Goal: Task Accomplishment & Management: Use online tool/utility

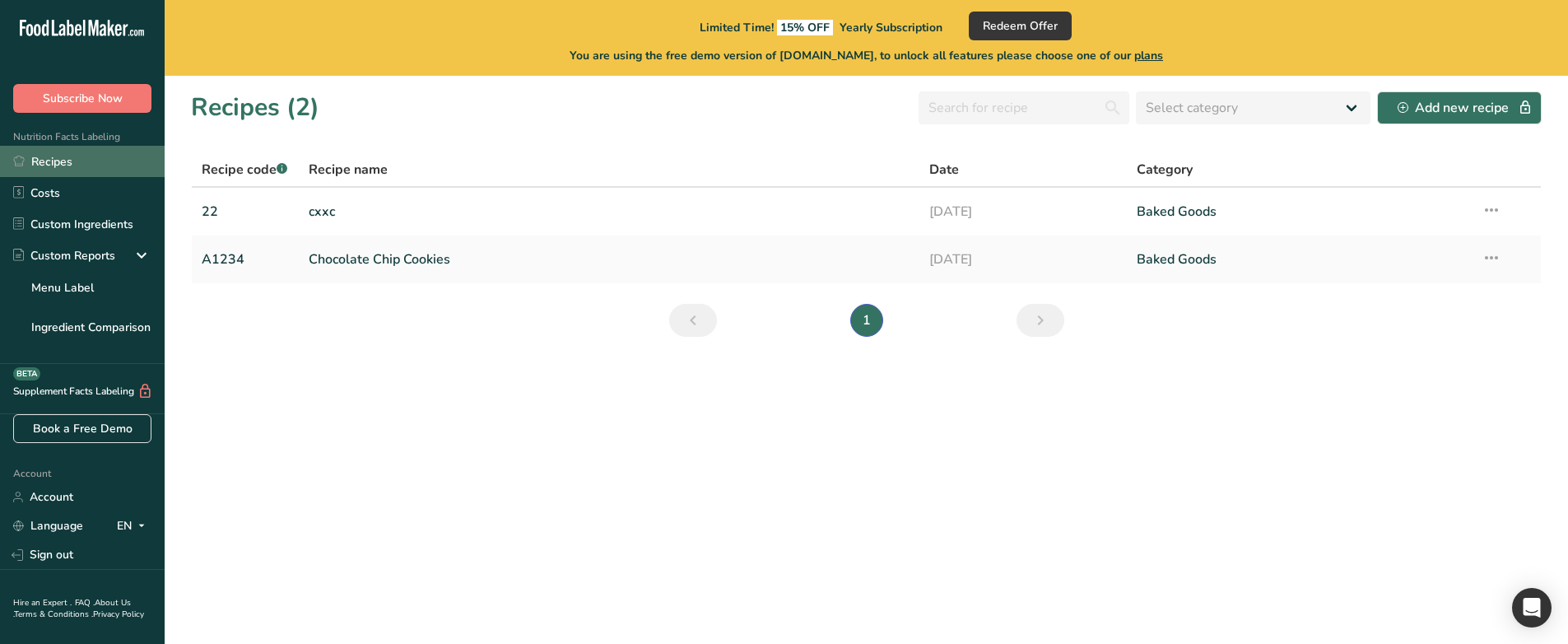
click at [62, 162] on link "Recipes" at bounding box center [82, 161] width 165 height 31
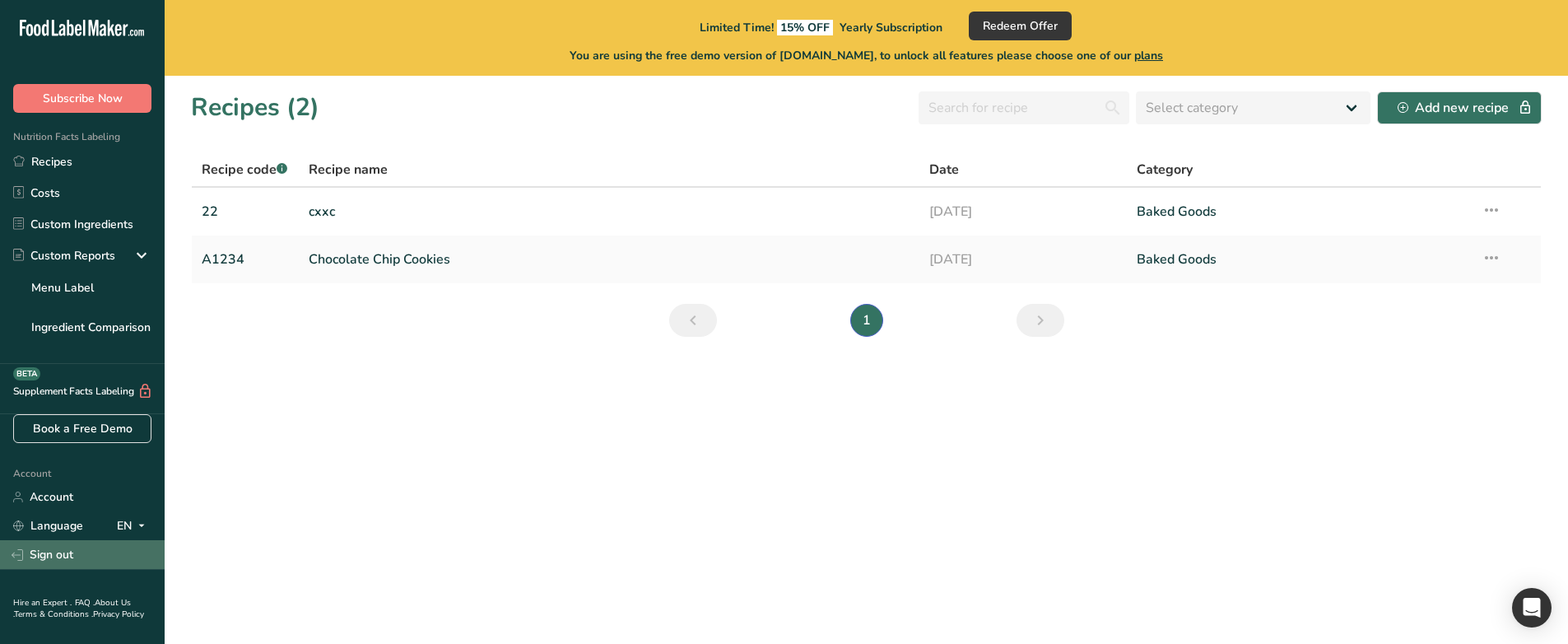
click at [85, 546] on link "Sign out" at bounding box center [82, 554] width 165 height 29
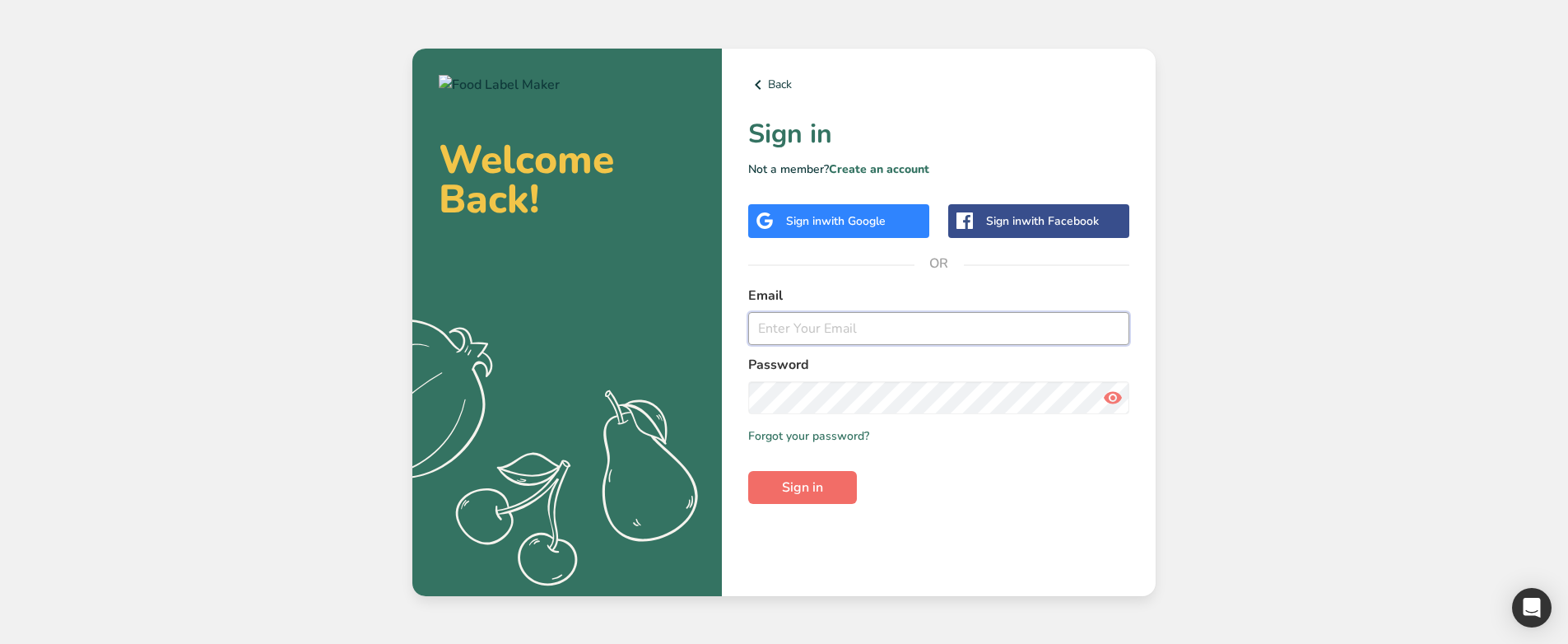
type input "[EMAIL_ADDRESS][DOMAIN_NAME]"
click at [843, 480] on form "Email [EMAIL_ADDRESS][DOMAIN_NAME] Password Remember me Forgot your password? S…" at bounding box center [939, 395] width 381 height 218
click at [843, 480] on button "Sign in" at bounding box center [802, 487] width 108 height 33
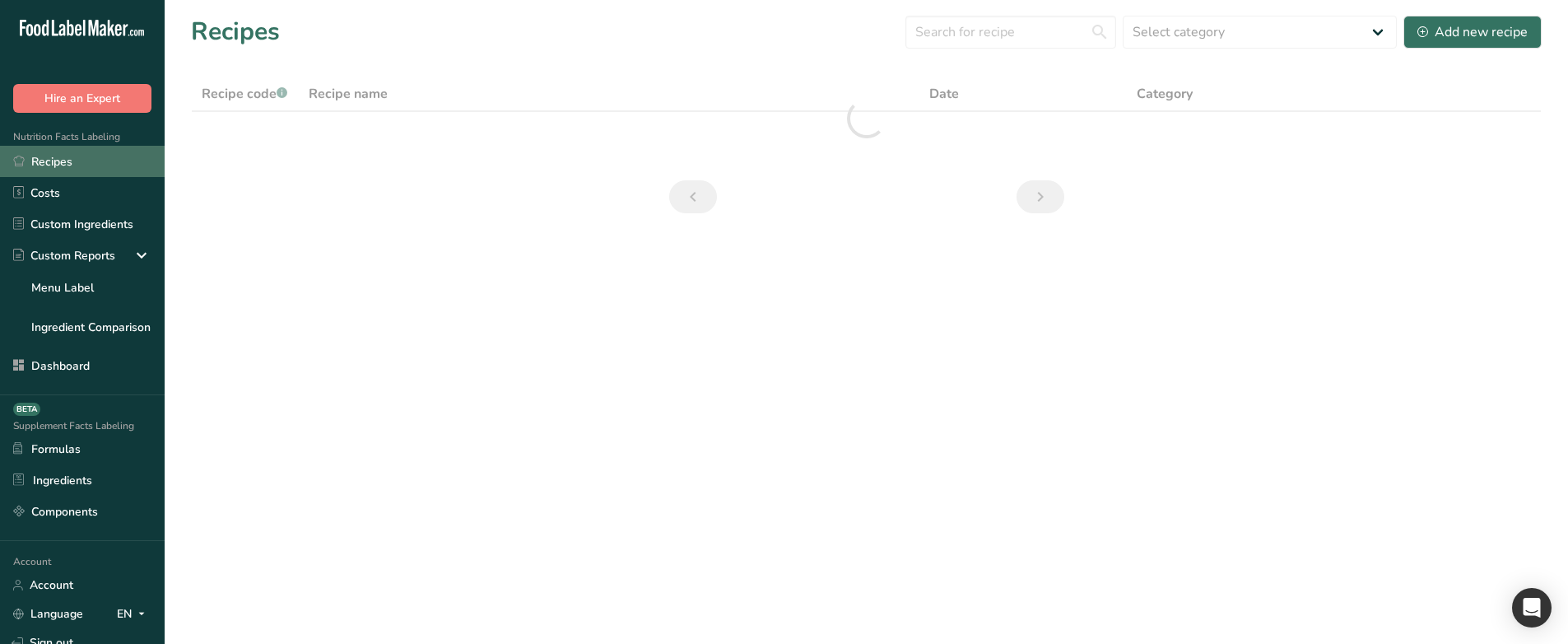
click at [88, 172] on link "Recipes" at bounding box center [82, 161] width 165 height 31
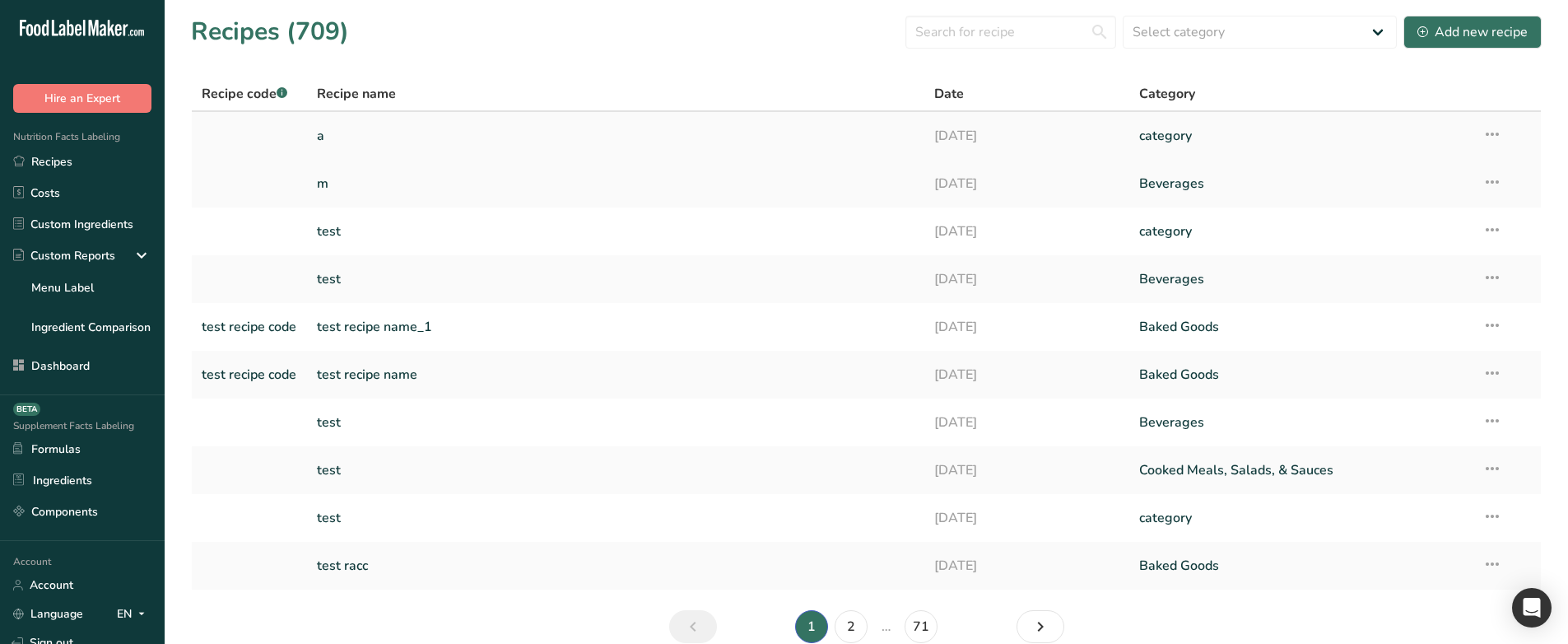
click at [407, 135] on link "a" at bounding box center [615, 136] width 597 height 35
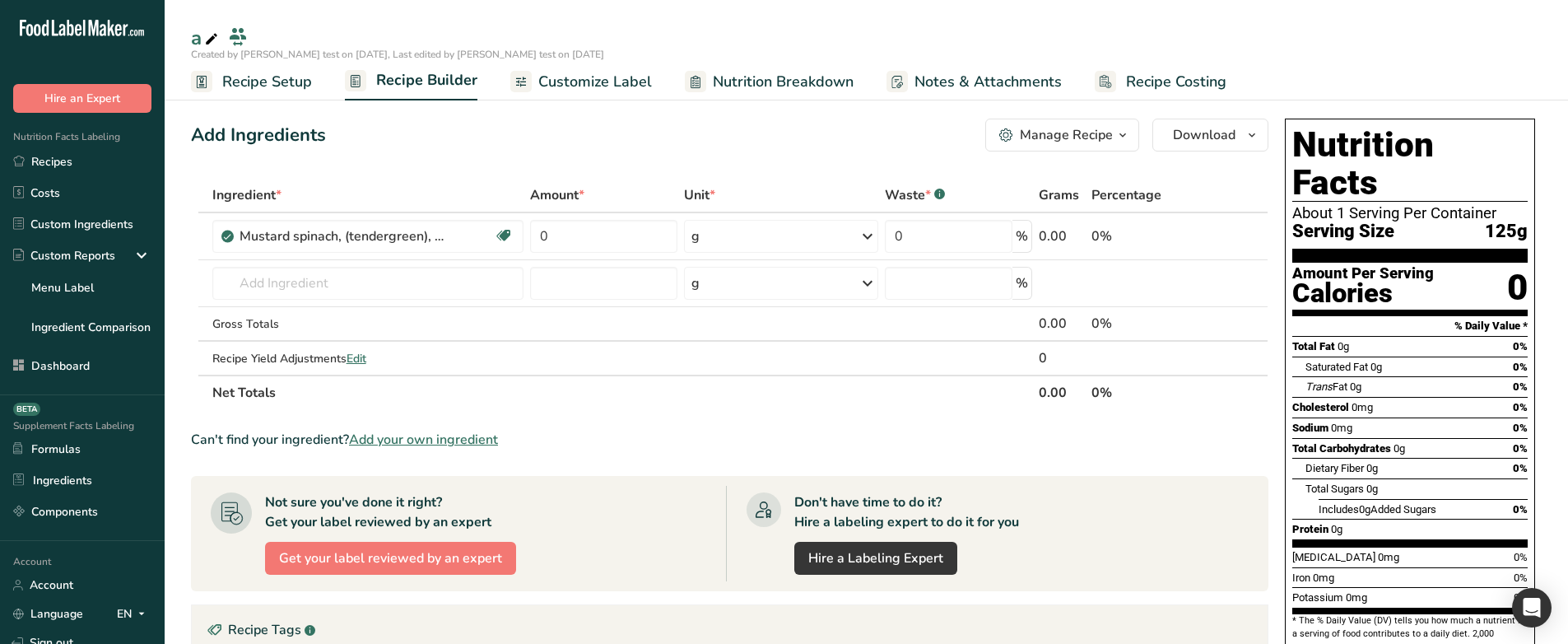
drag, startPoint x: 1022, startPoint y: 114, endPoint x: 1025, endPoint y: 127, distance: 13.3
click at [1024, 116] on div "Add Ingredients Manage Recipe Delete Recipe Duplicate Recipe Scale Recipe Save …" at bounding box center [734, 563] width 1088 height 902
click at [1025, 128] on div "Manage Recipe" at bounding box center [1066, 134] width 93 height 20
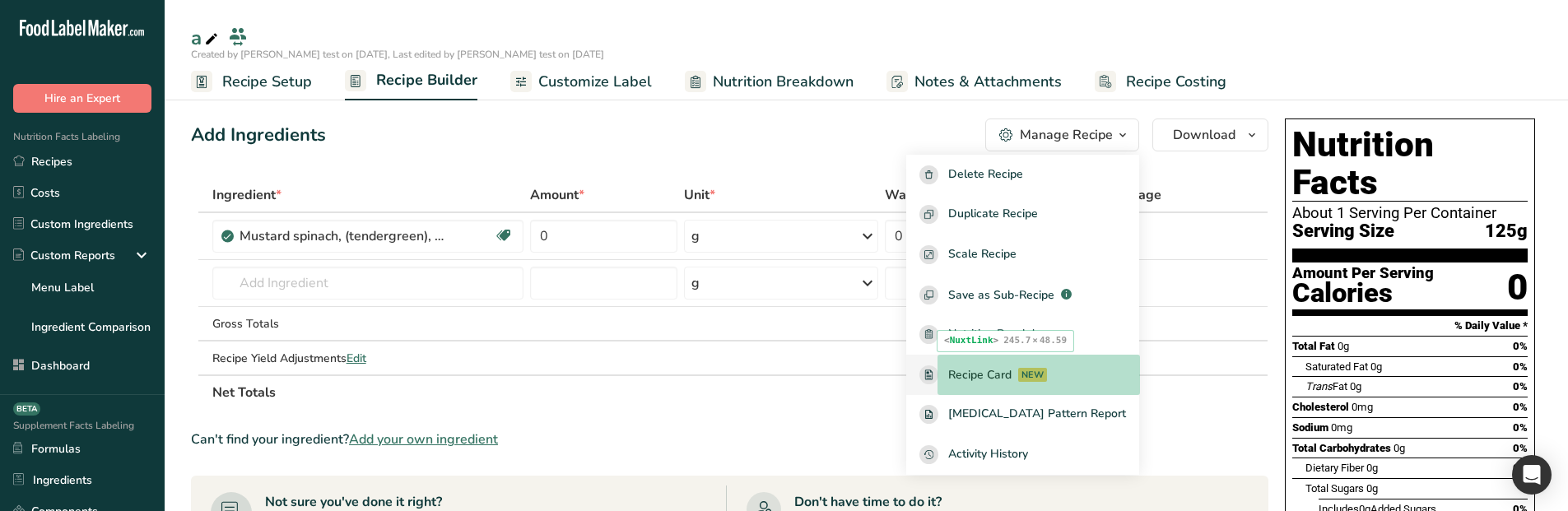
click at [1119, 365] on div "Recipe Card NEW" at bounding box center [1023, 375] width 206 height 19
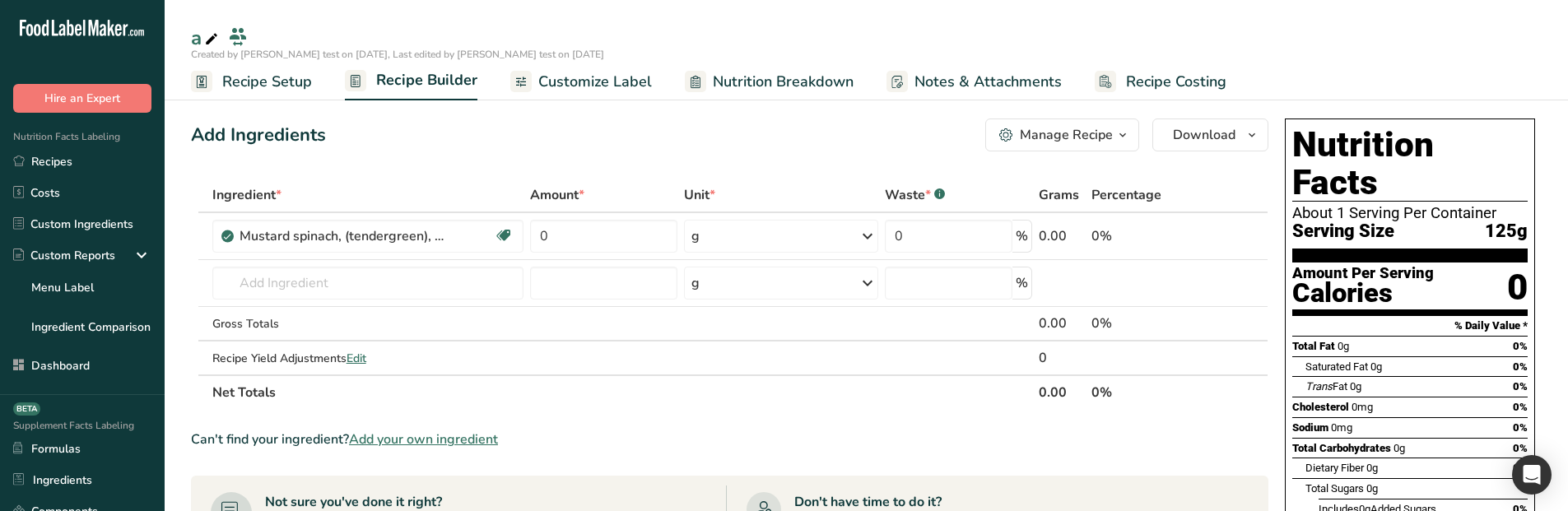
click at [1037, 146] on button "Manage Recipe" at bounding box center [1063, 135] width 154 height 33
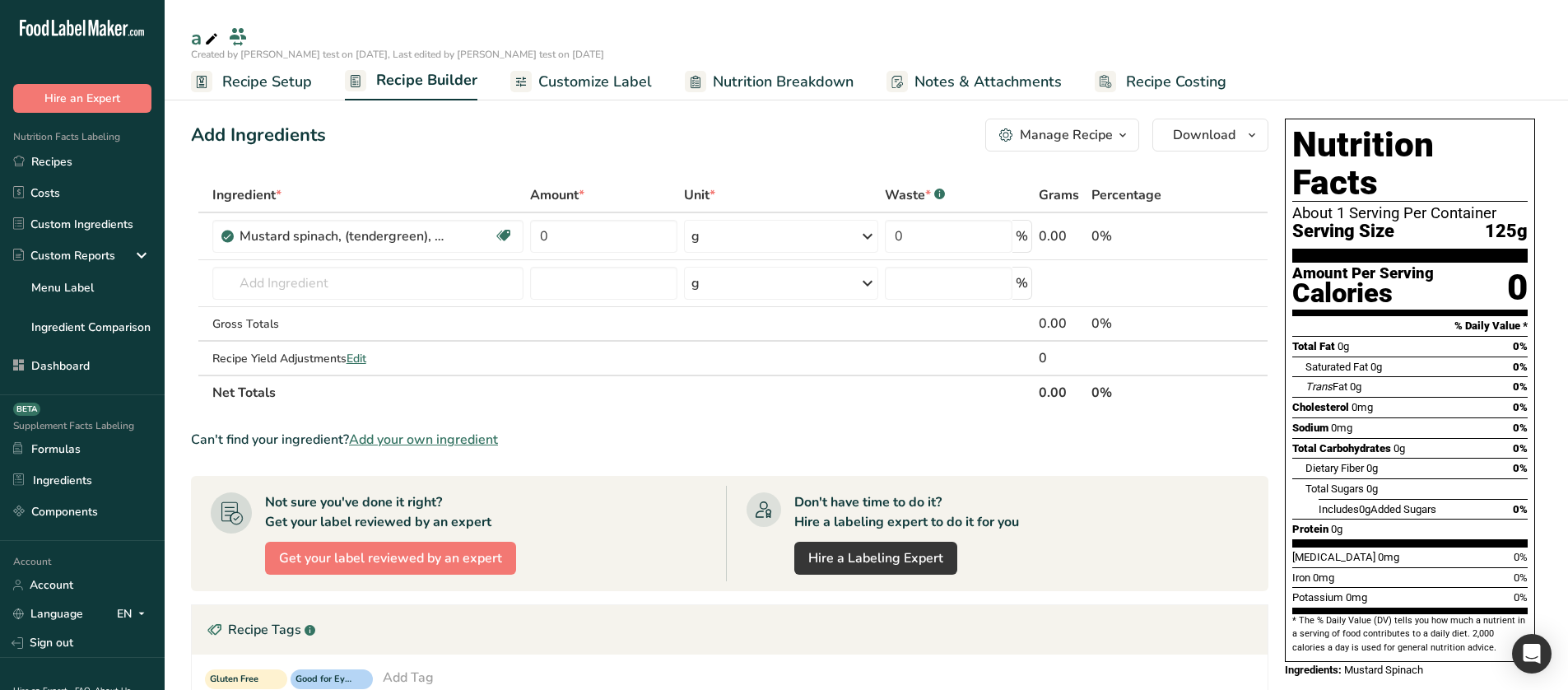
click at [1096, 146] on button "Manage Recipe" at bounding box center [1063, 135] width 154 height 33
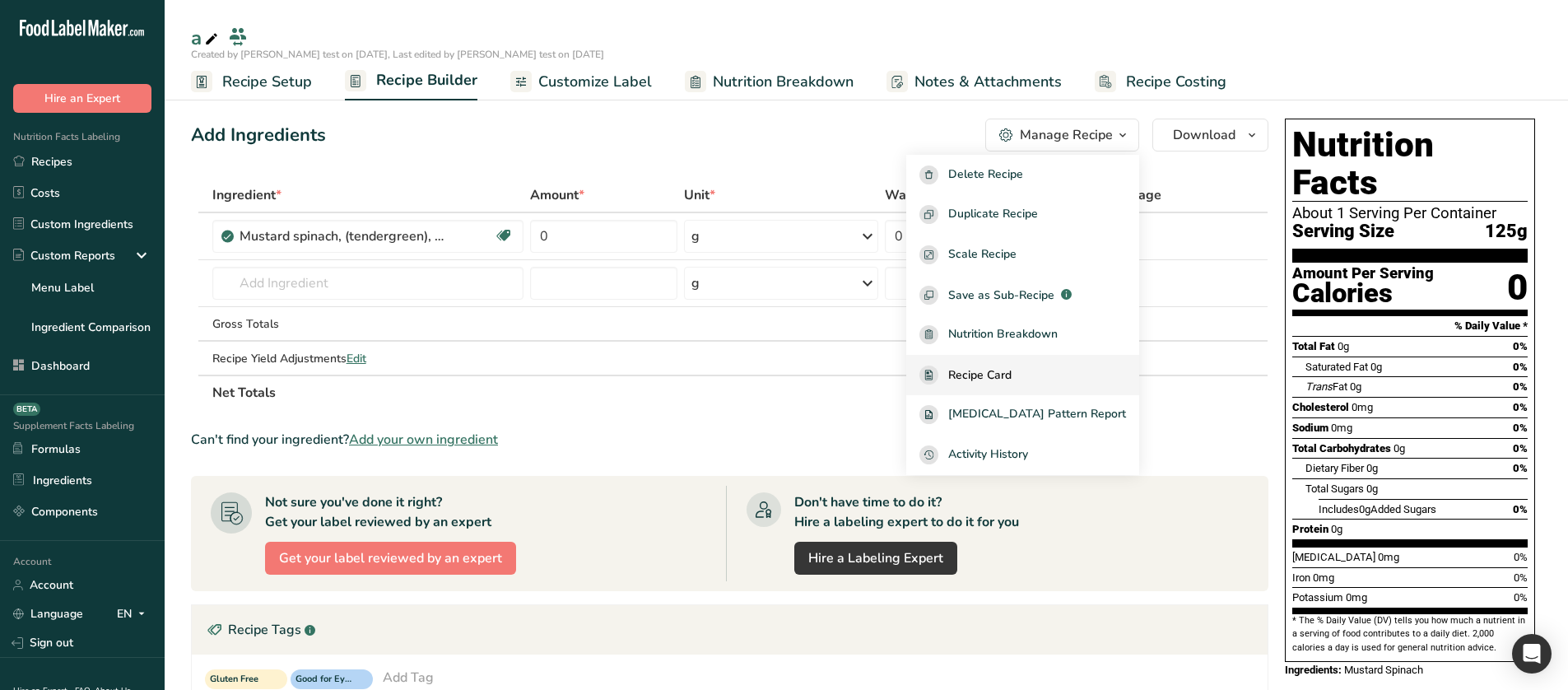
click at [1051, 380] on div "Recipe Card" at bounding box center [1023, 375] width 206 height 19
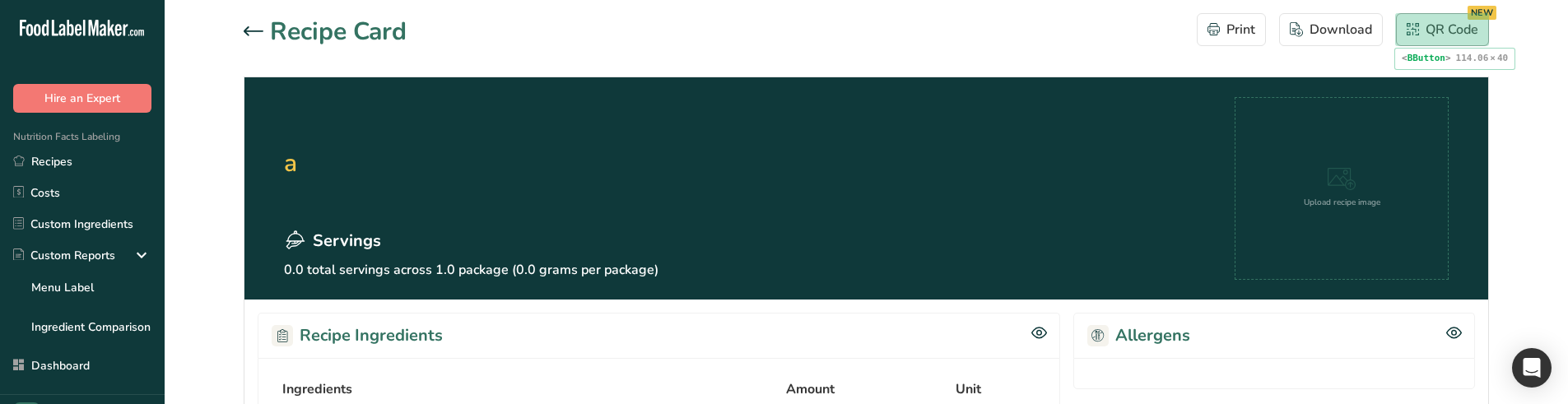
click at [1434, 41] on button "QR Code NEW" at bounding box center [1442, 29] width 93 height 33
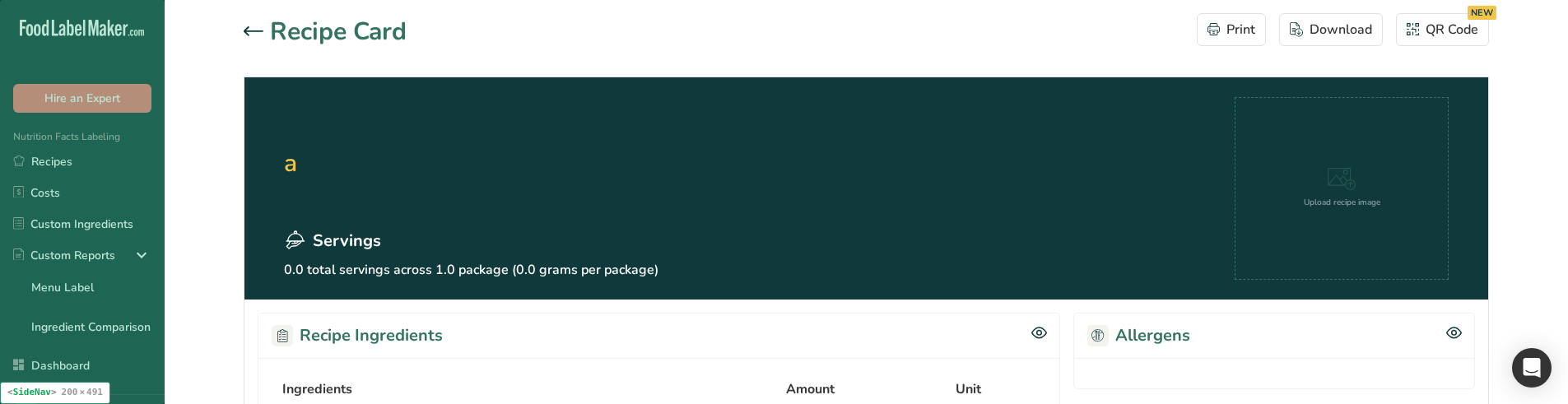
click at [143, 306] on li "Custom Reports Menu Label Ingredient Comparison" at bounding box center [82, 291] width 165 height 104
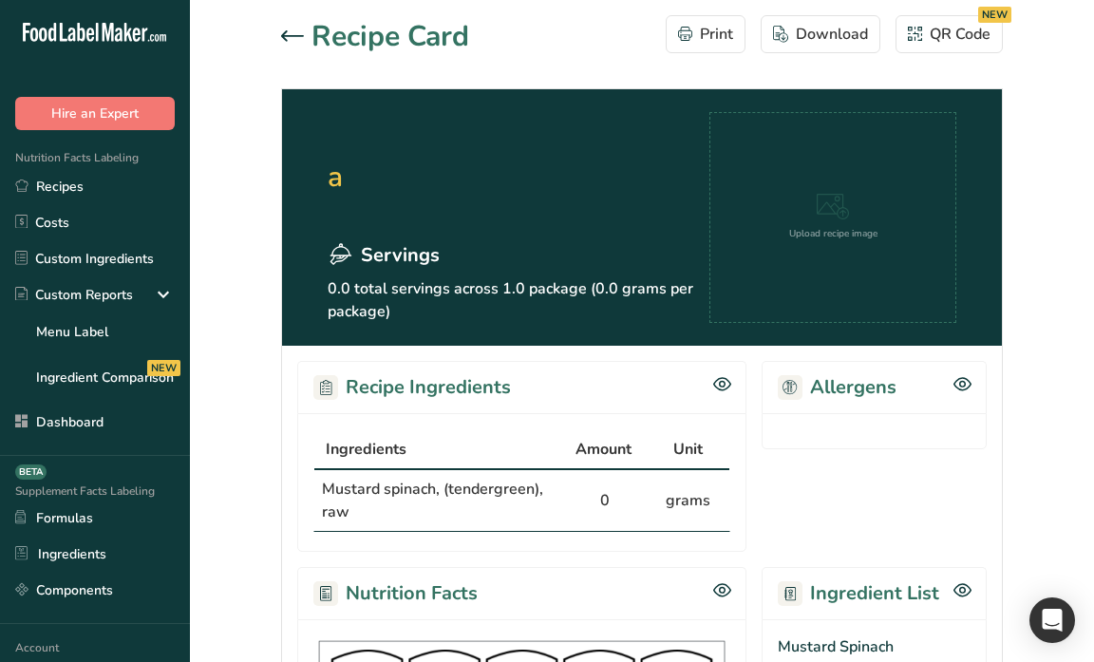
click at [1092, 344] on section "Recipe Card Print Download QR Code NEW a Servings 0.0 total servings across 1.0…" at bounding box center [642, 540] width 904 height 1081
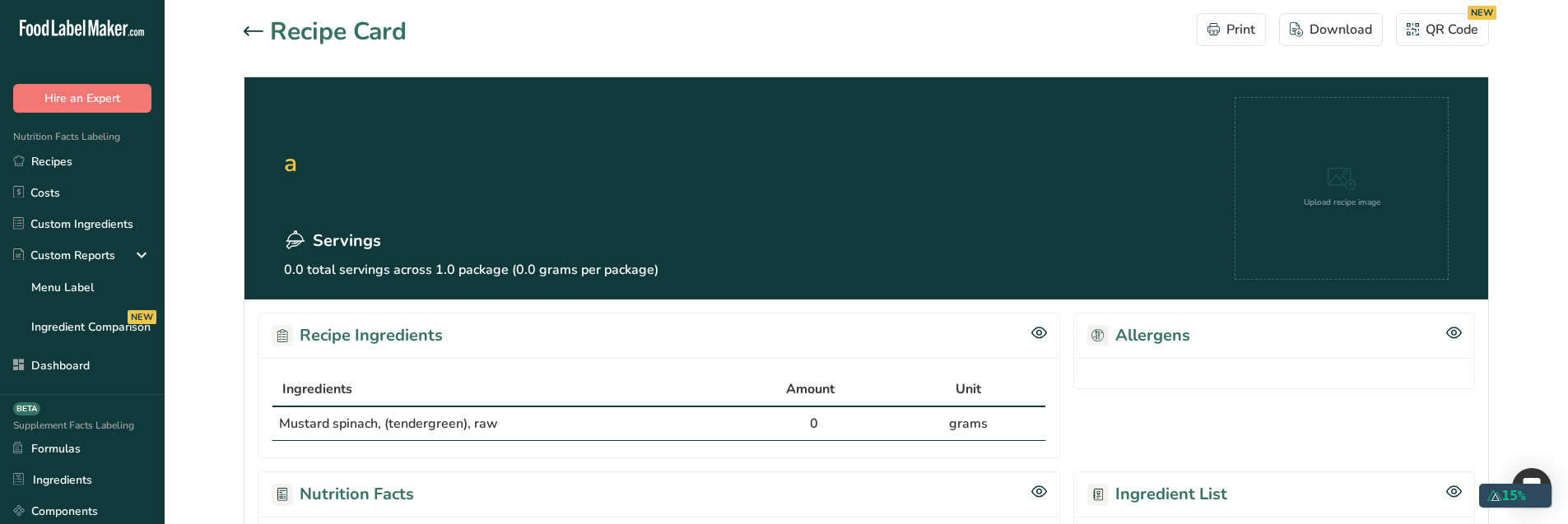
click at [219, 302] on section "Recipe Card Print Download QR Code NEW a Servings 0.0 total servings across 1.0…" at bounding box center [866, 530] width 1403 height 1060
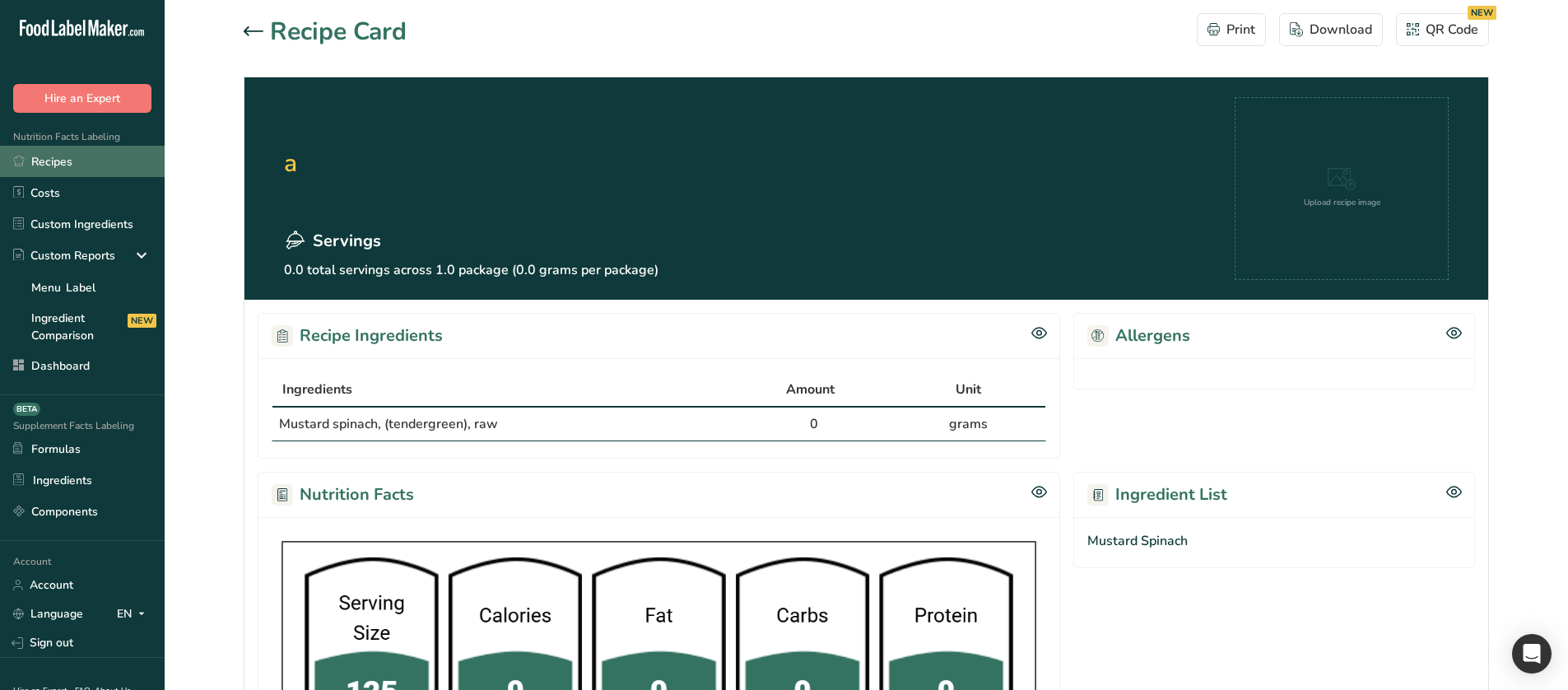
click at [79, 167] on link "Recipes" at bounding box center [82, 161] width 165 height 31
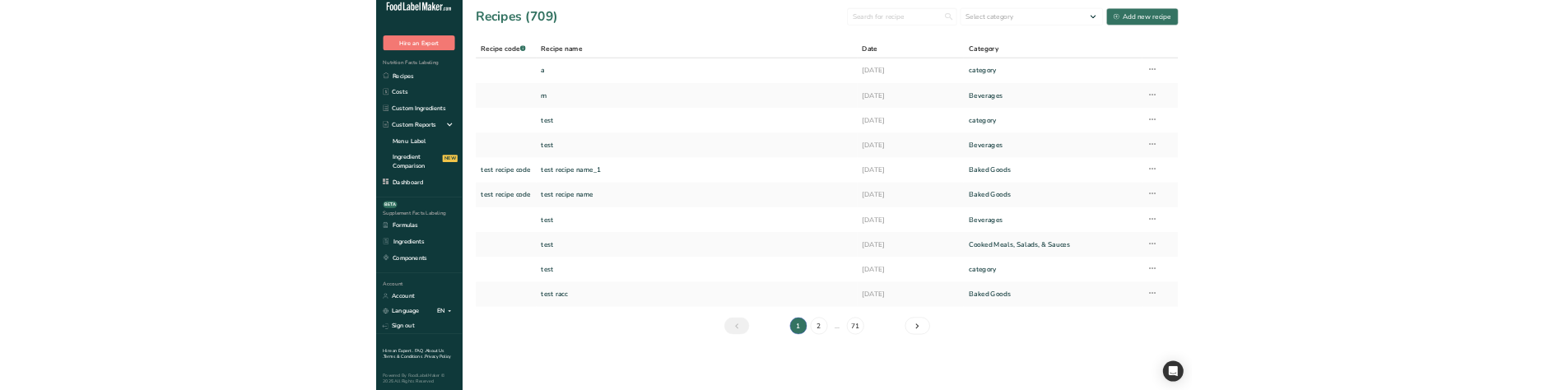
scroll to position [28, 0]
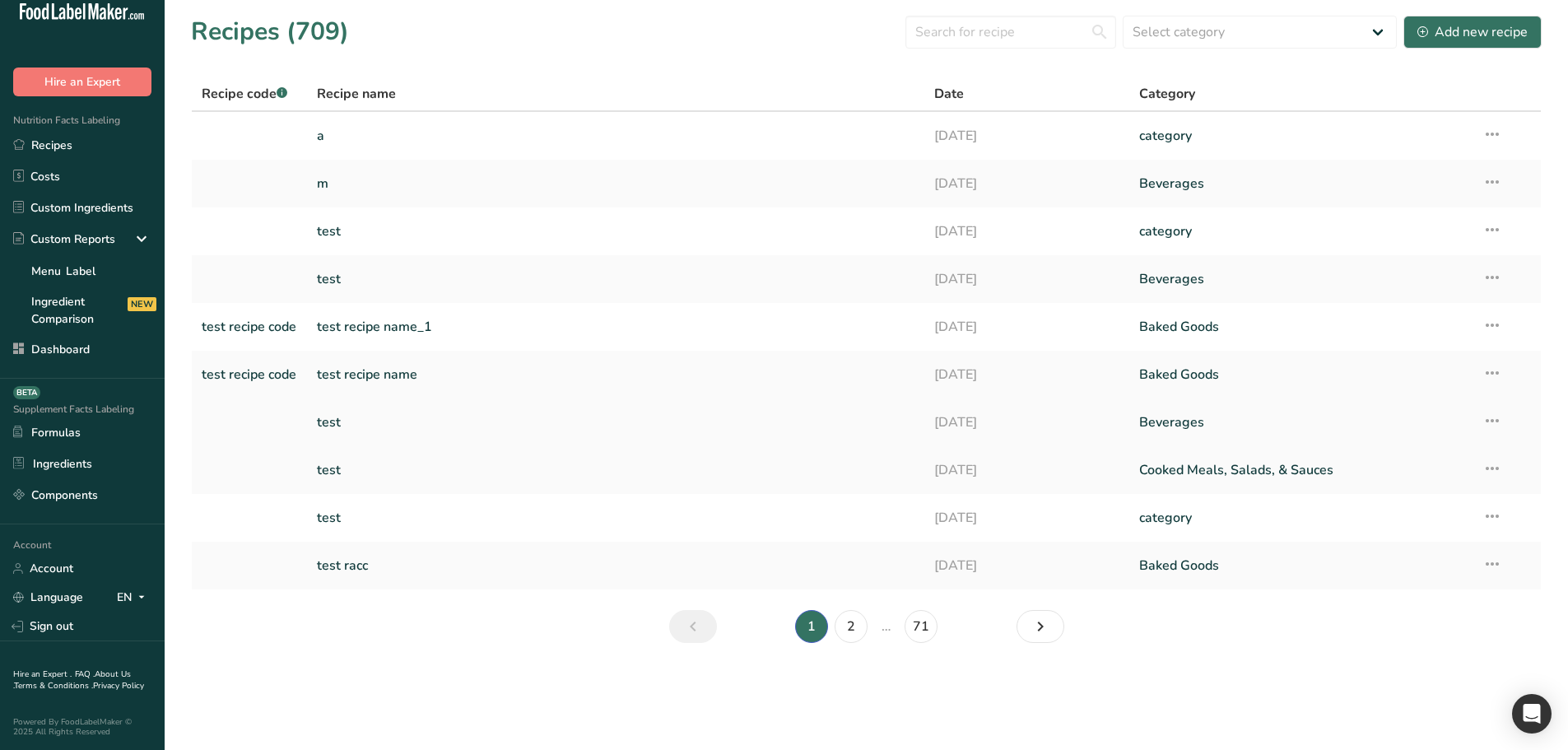
drag, startPoint x: 188, startPoint y: 445, endPoint x: 245, endPoint y: 440, distance: 57.2
click at [245, 440] on td at bounding box center [249, 422] width 115 height 48
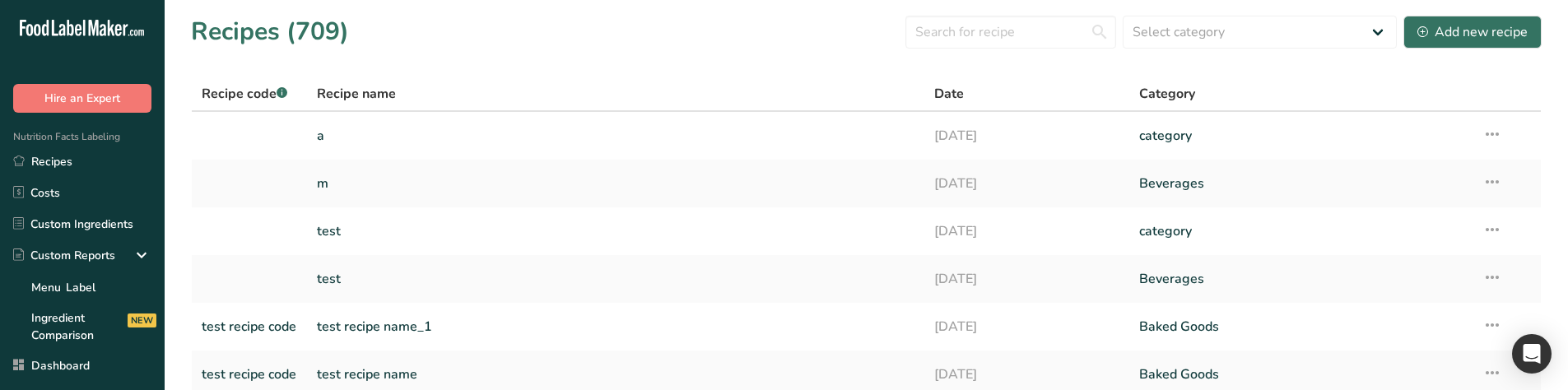
scroll to position [376, 0]
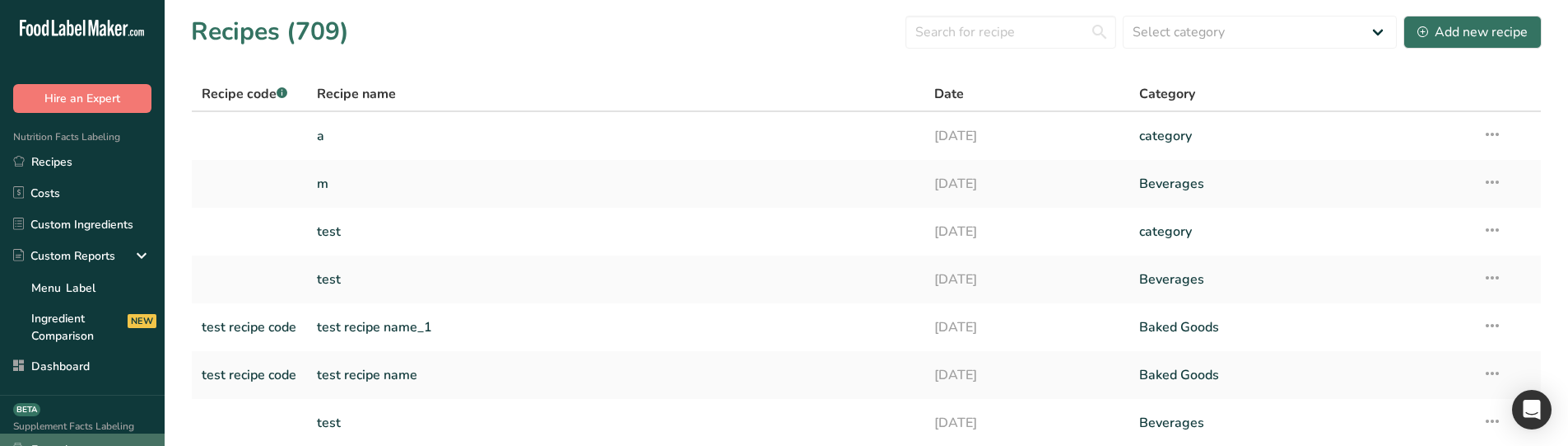
click at [172, 351] on section "Recipes (709) Select category All 0 1c 1q a a23 aa ad Add Custom Category Add C…" at bounding box center [866, 335] width 1403 height 670
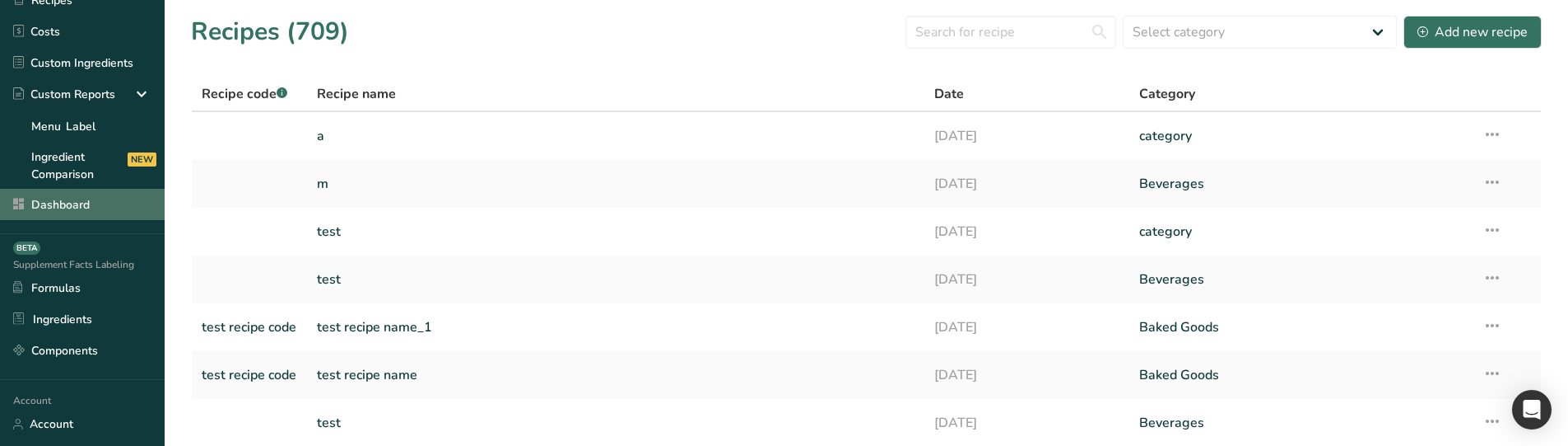
scroll to position [99, 0]
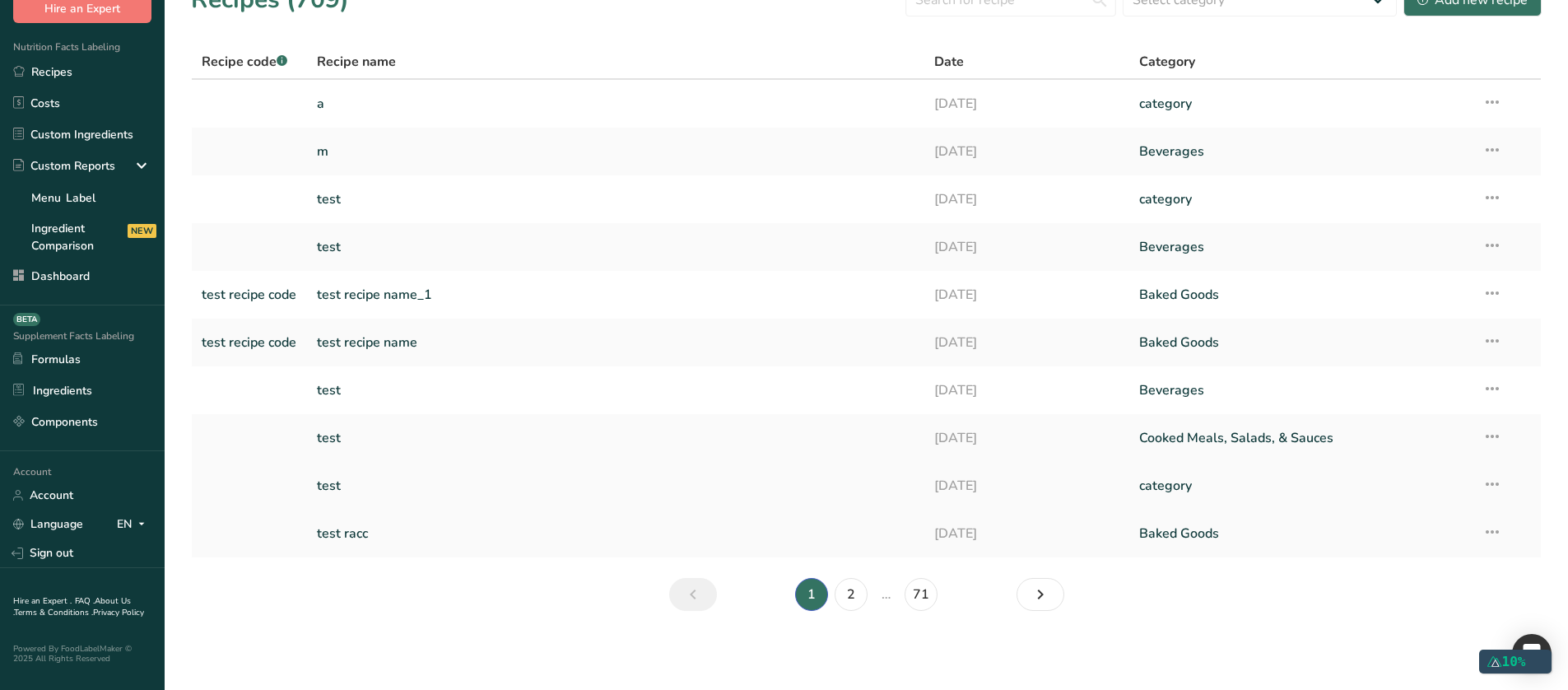
scroll to position [101, 0]
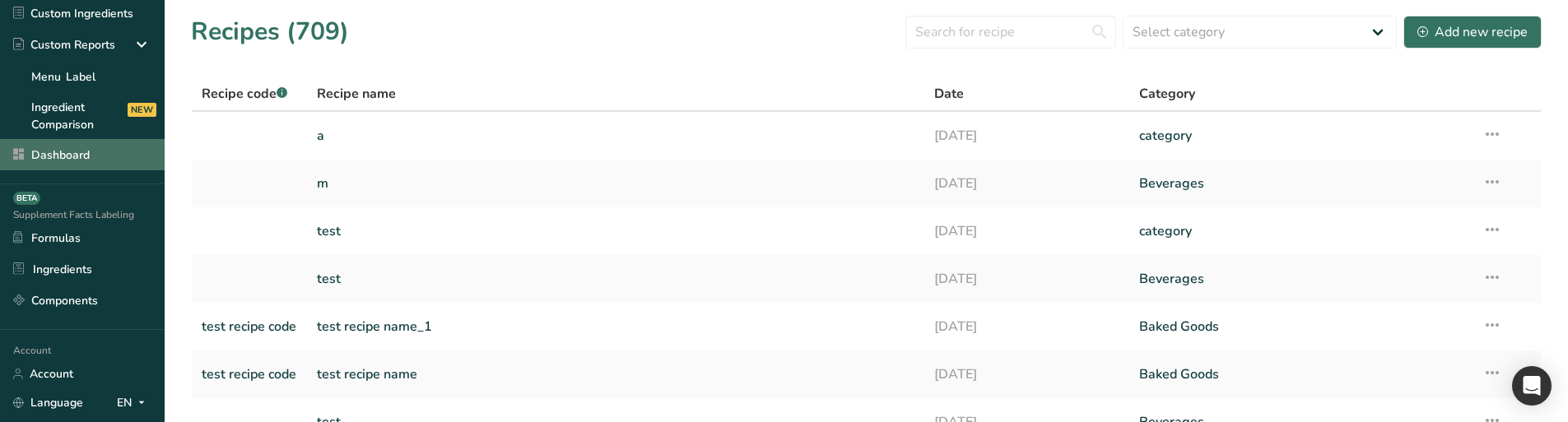
scroll to position [82, 0]
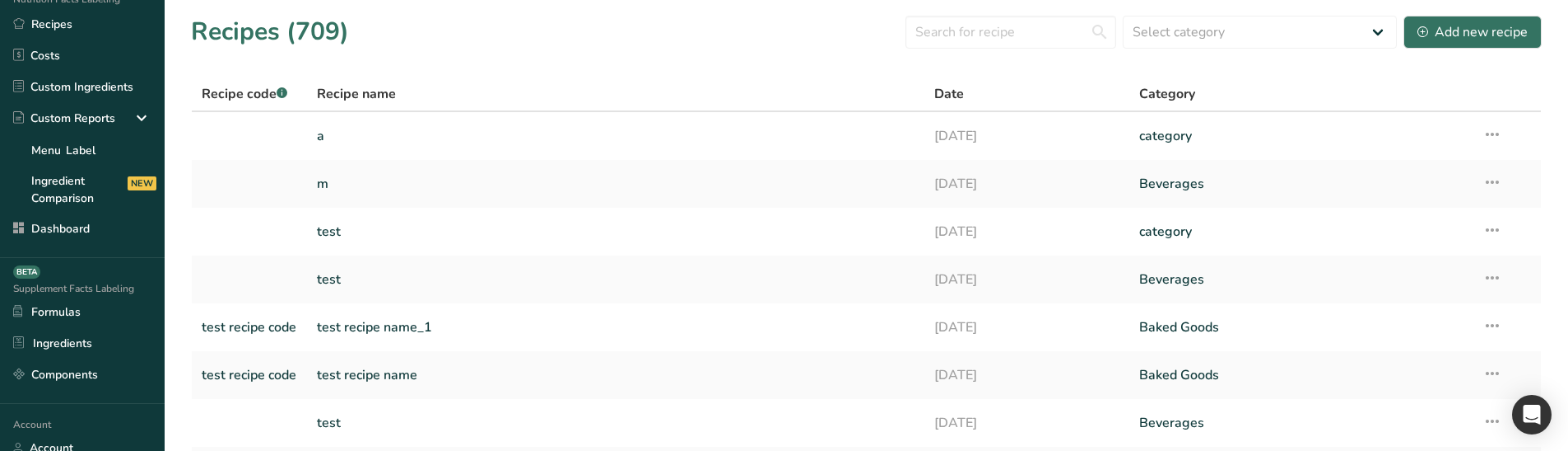
scroll to position [317, 0]
